Goal: Task Accomplishment & Management: Manage account settings

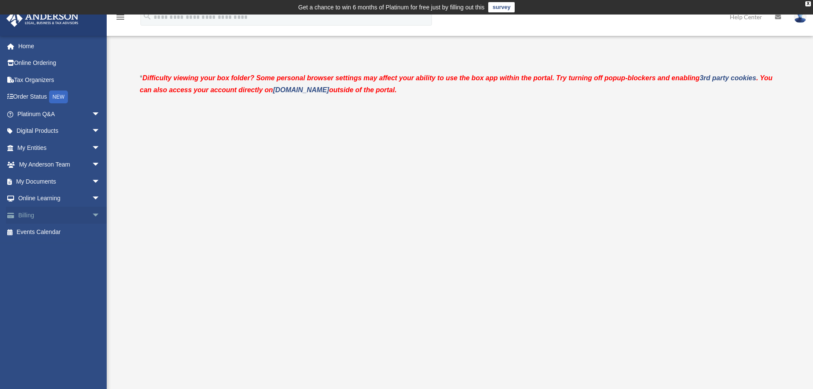
click at [92, 216] on span "arrow_drop_down" at bounding box center [100, 216] width 17 height 18
click at [64, 250] on link "Past Invoices" at bounding box center [62, 249] width 101 height 17
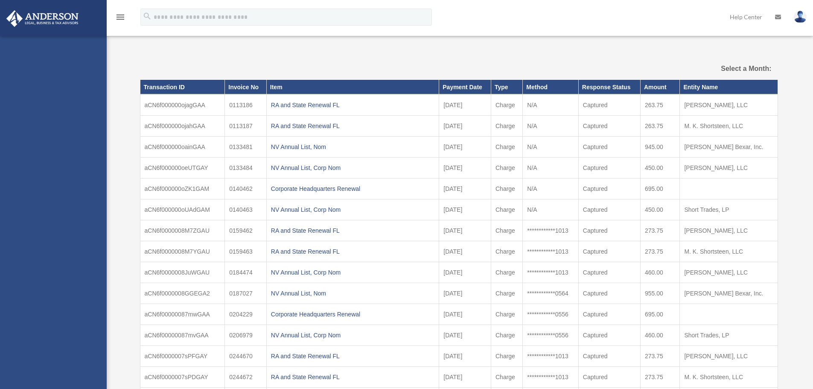
select select
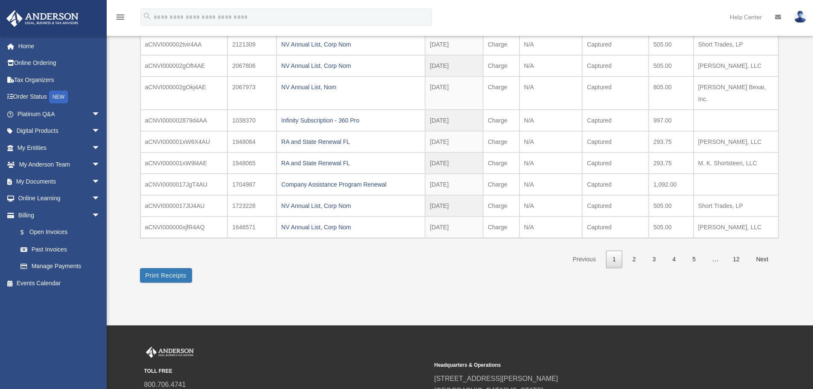
scroll to position [43, 0]
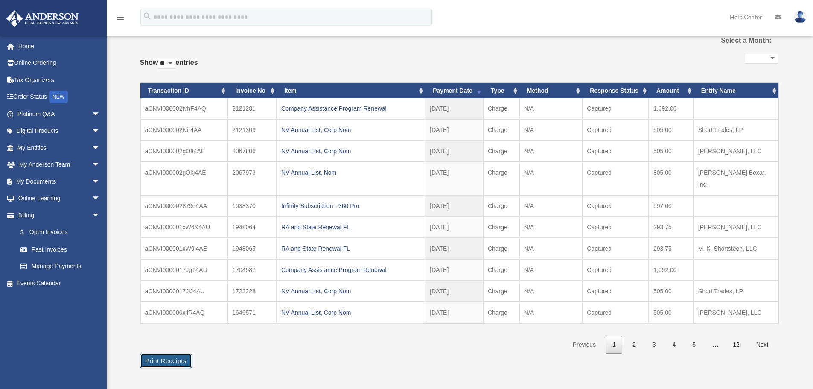
click at [181, 353] on button "Print Receipts" at bounding box center [166, 360] width 52 height 15
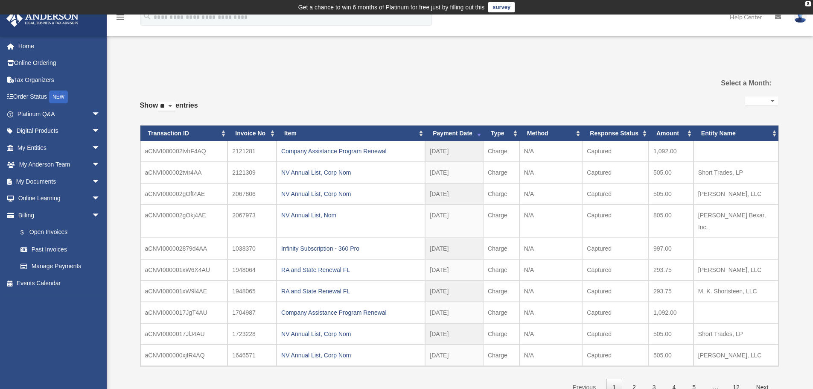
click at [675, 47] on div "Past Invoices bs_short@bellsouth.net Sign Out bshort6770@yahoo.com Home Online …" at bounding box center [406, 234] width 813 height 374
click at [49, 231] on link "$ Open Invoices" at bounding box center [62, 233] width 101 height 18
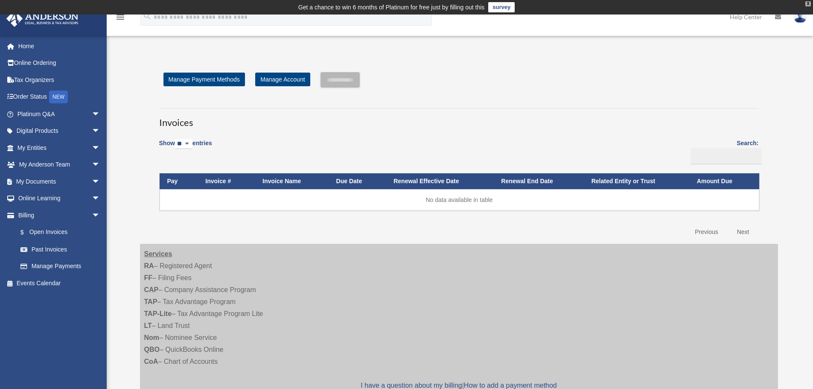
click at [808, 3] on div "X" at bounding box center [808, 3] width 6 height 5
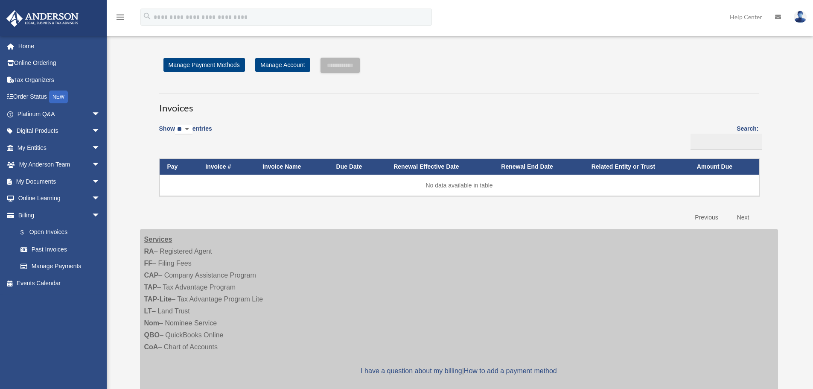
click at [802, 18] on img at bounding box center [800, 17] width 13 height 12
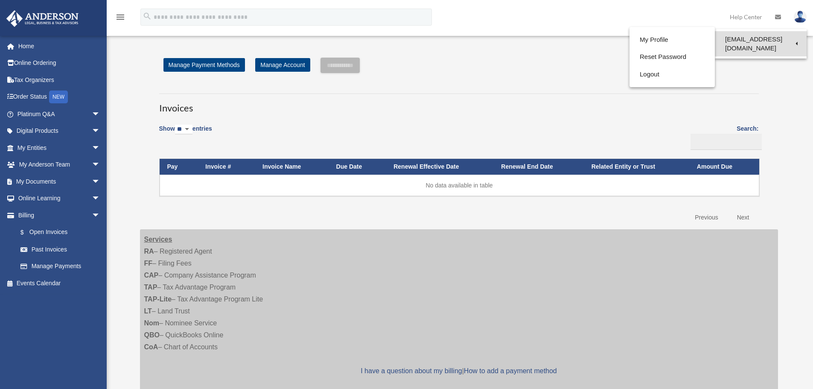
click at [758, 38] on link "[EMAIL_ADDRESS][DOMAIN_NAME]" at bounding box center [761, 43] width 92 height 25
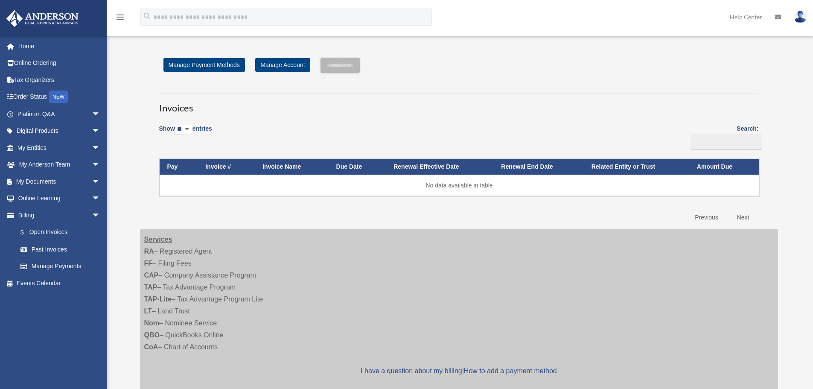
click at [806, 17] on img at bounding box center [800, 17] width 13 height 12
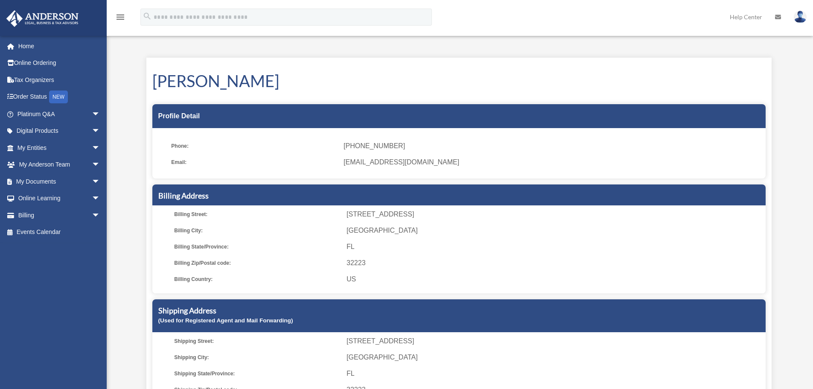
click at [804, 20] on img at bounding box center [800, 17] width 13 height 12
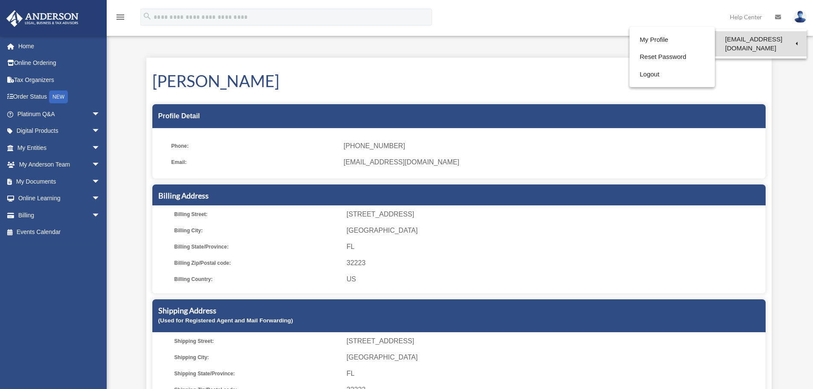
click at [775, 41] on link "[EMAIL_ADDRESS][DOMAIN_NAME]" at bounding box center [761, 43] width 92 height 25
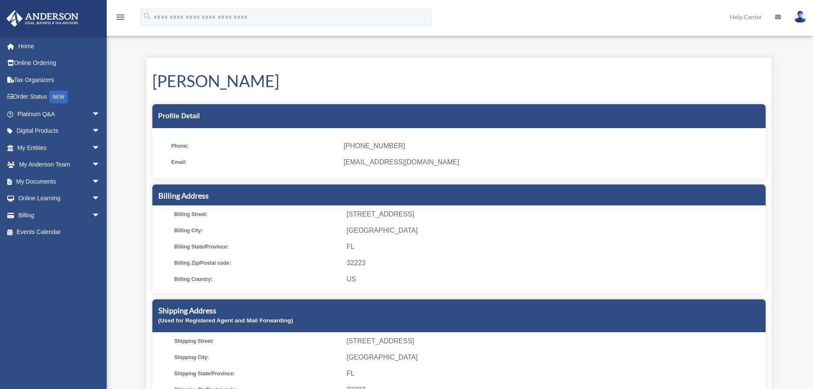
click at [775, 41] on div "My Profile bs_short@bellsouth.net Sign Out bshort6770@yahoo.com Home Online Ord…" at bounding box center [406, 234] width 813 height 404
click at [804, 15] on img at bounding box center [800, 17] width 13 height 12
click at [802, 18] on img at bounding box center [800, 17] width 13 height 12
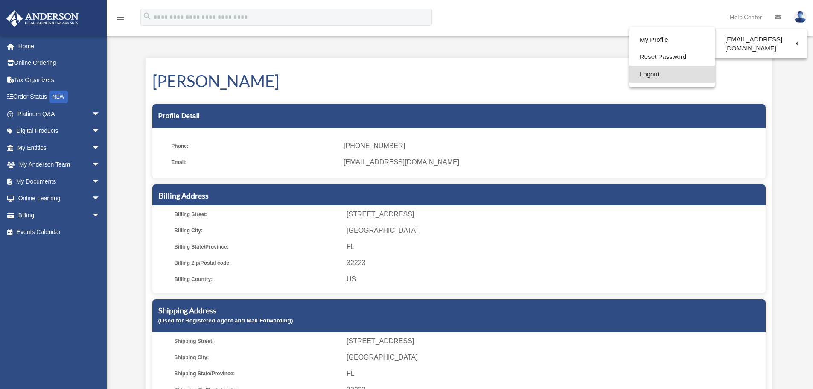
click at [651, 75] on link "Logout" at bounding box center [672, 75] width 85 height 18
